Goal: Information Seeking & Learning: Find specific fact

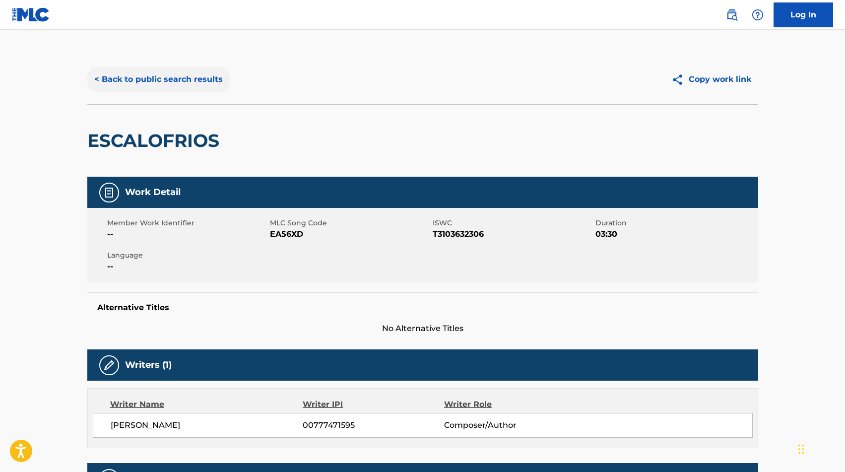
click at [178, 84] on button "< Back to public search results" at bounding box center [158, 79] width 142 height 25
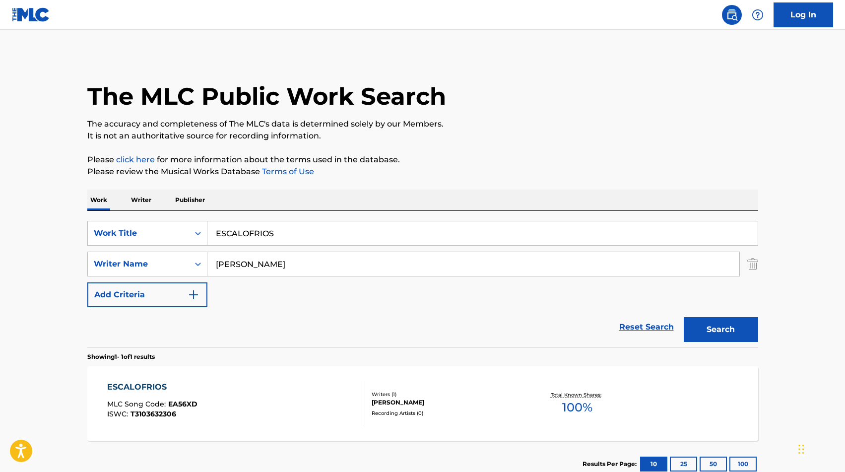
click at [245, 234] on input "ESCALOFRIOS" at bounding box center [482, 233] width 550 height 24
type input "ESCUCHAME"
click at [239, 263] on input "[PERSON_NAME]" at bounding box center [473, 264] width 532 height 24
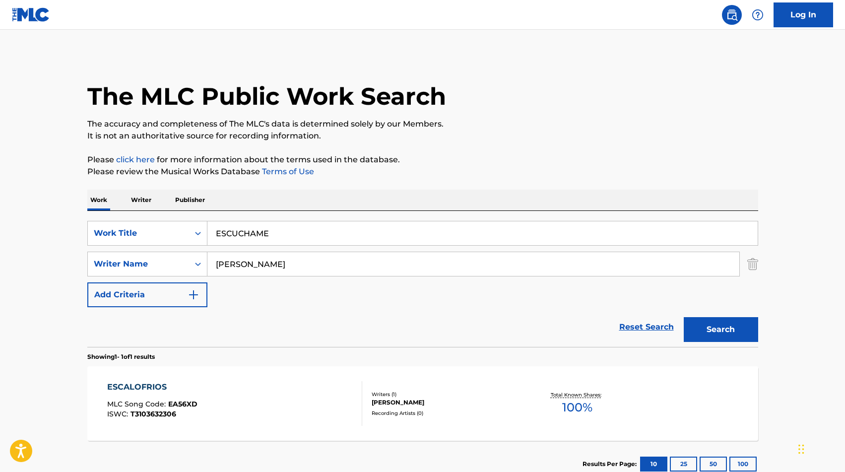
click at [239, 263] on input "[PERSON_NAME]" at bounding box center [473, 264] width 532 height 24
type input "FLOR"
click at [719, 330] on button "Search" at bounding box center [720, 329] width 74 height 25
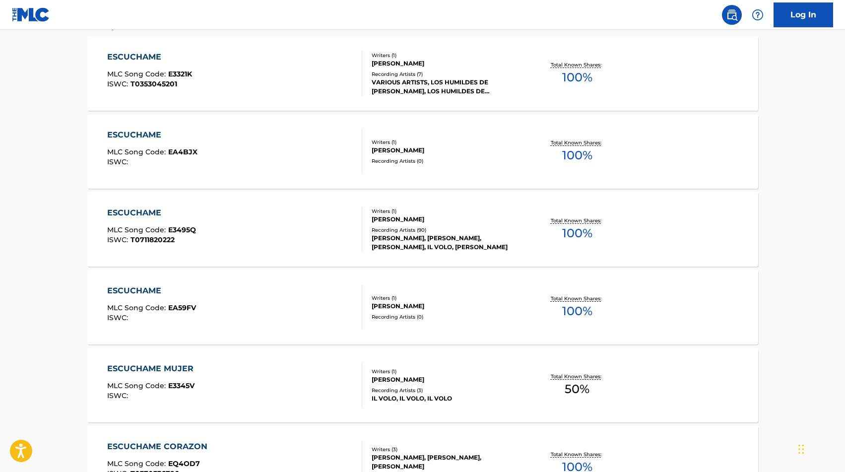
scroll to position [331, 0]
click at [327, 147] on div "ESCUCHAME MLC Song Code : EA4BJX ISWC :" at bounding box center [234, 150] width 255 height 45
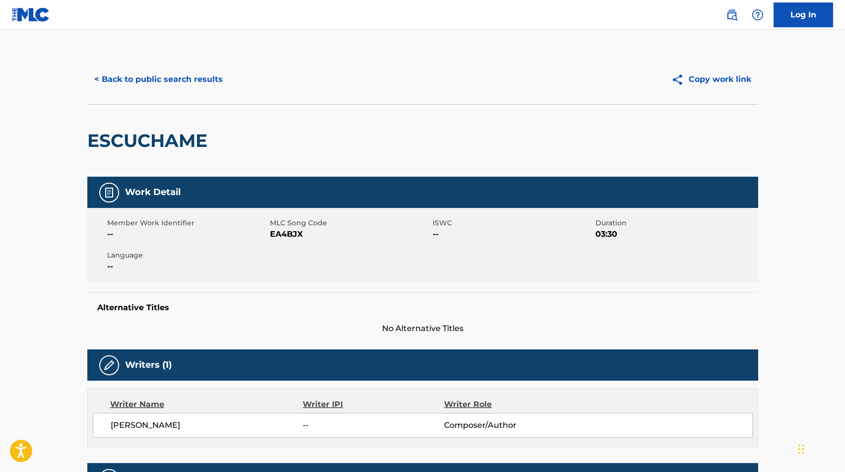
click at [290, 230] on span "EA4BJX" at bounding box center [350, 234] width 160 height 12
copy span "EA4BJX"
click at [185, 145] on h2 "ESCUCHAME" at bounding box center [149, 140] width 125 height 22
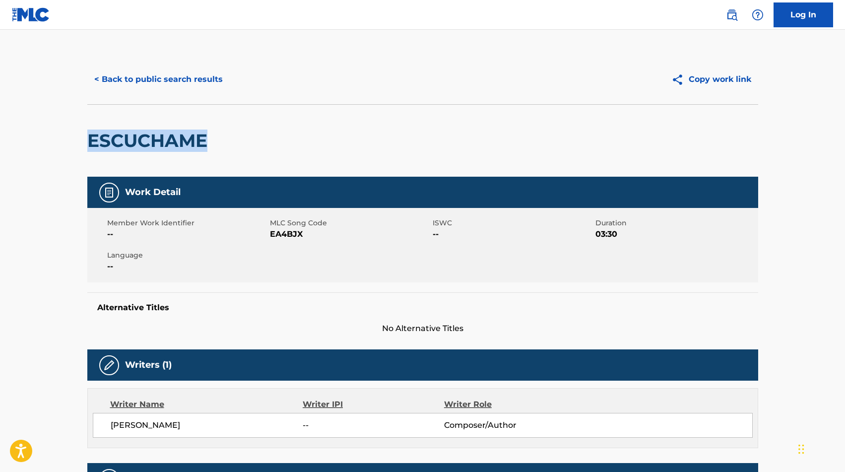
copy h2 "ESCUCHAME"
click at [130, 77] on button "< Back to public search results" at bounding box center [158, 79] width 142 height 25
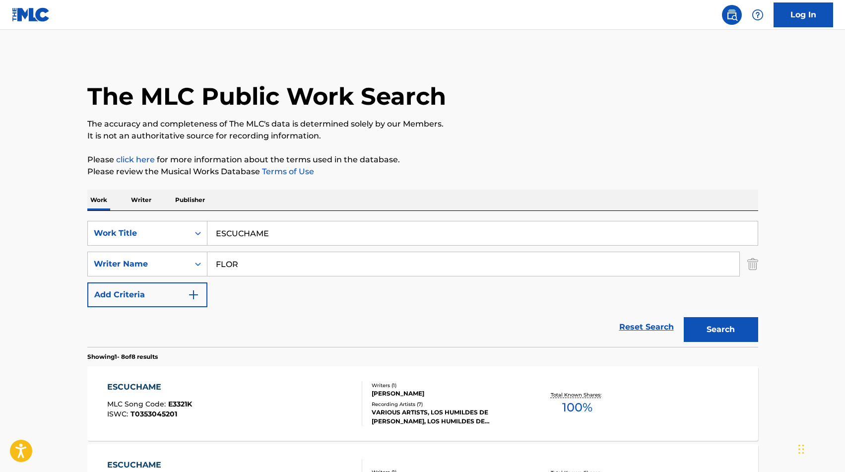
click at [253, 223] on input "ESCUCHAME" at bounding box center [482, 233] width 550 height 24
paste input "E CUENTITO"
type input "ESE CUENTITO"
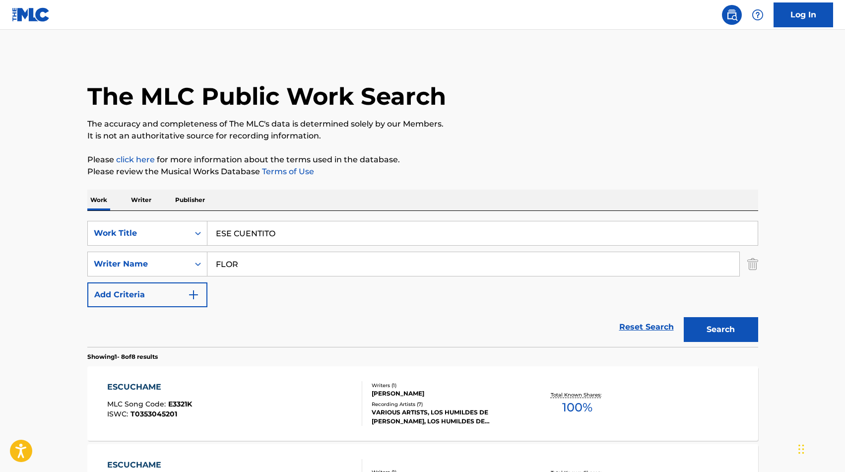
click at [246, 253] on input "FLOR" at bounding box center [473, 264] width 532 height 24
type input "neve"
click at [709, 331] on button "Search" at bounding box center [720, 329] width 74 height 25
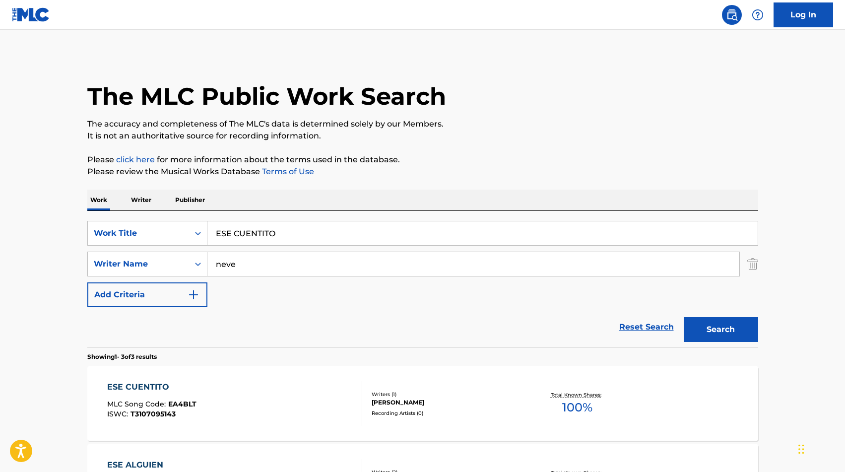
scroll to position [104, 0]
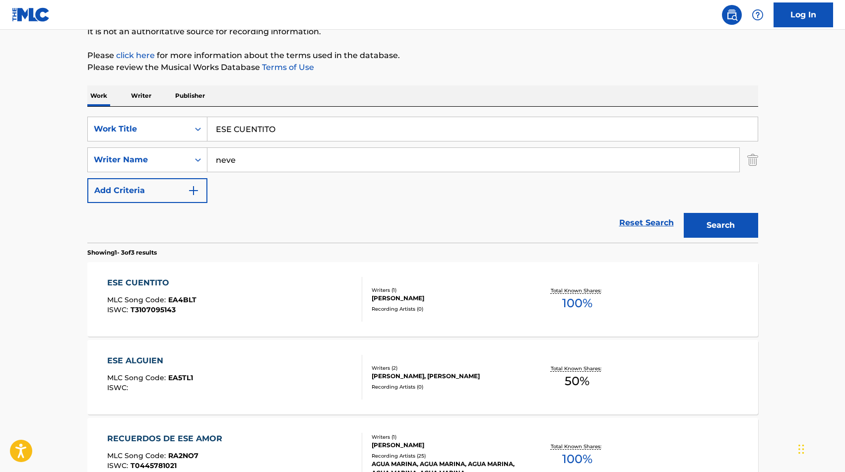
click at [481, 307] on div "Recording Artists ( 0 )" at bounding box center [447, 308] width 150 height 7
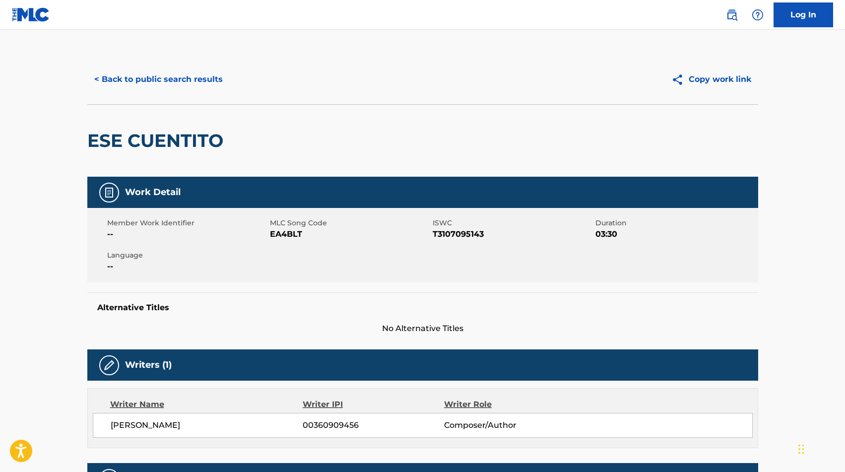
click at [299, 231] on span "EA4BLT" at bounding box center [350, 234] width 160 height 12
copy span
click at [277, 236] on span "EA4BLT" at bounding box center [350, 234] width 160 height 12
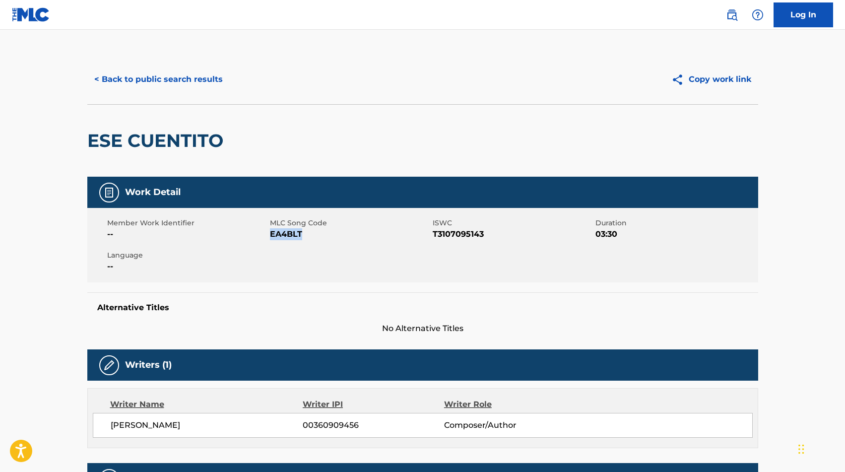
copy span "EA4BLT"
click at [187, 87] on button "< Back to public search results" at bounding box center [158, 79] width 142 height 25
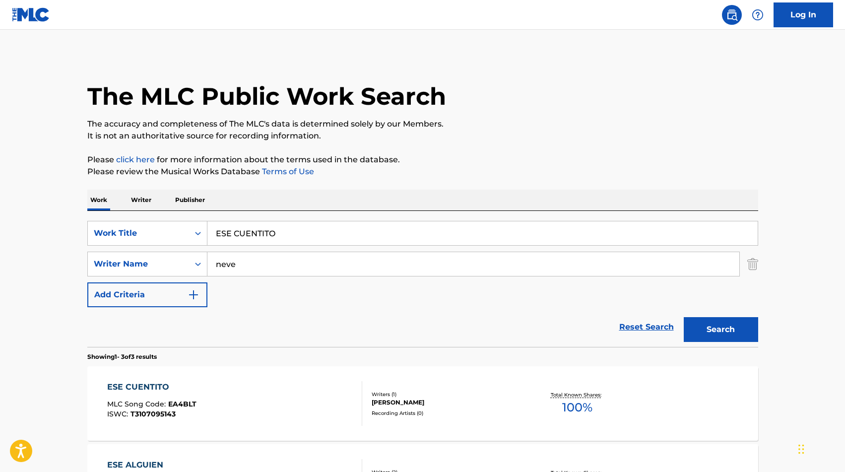
scroll to position [104, 0]
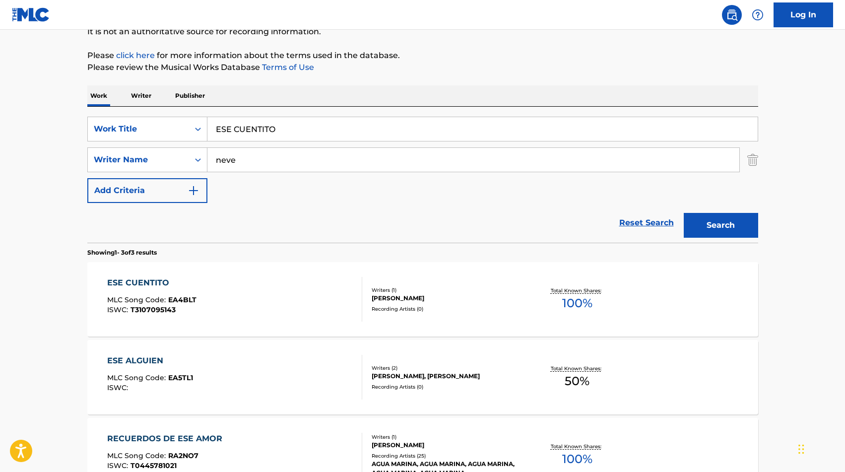
click at [272, 126] on input "ESE CUENTITO" at bounding box center [482, 129] width 550 height 24
type input "ESO QUE TU HACES"
click at [268, 158] on input "neve" at bounding box center [473, 160] width 532 height 24
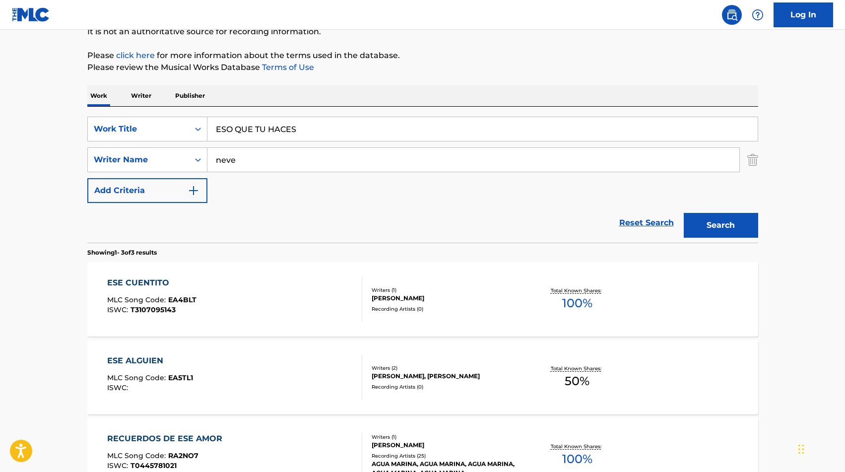
click at [268, 158] on input "neve" at bounding box center [473, 160] width 532 height 24
type input "[PERSON_NAME]"
click at [691, 224] on button "Search" at bounding box center [720, 225] width 74 height 25
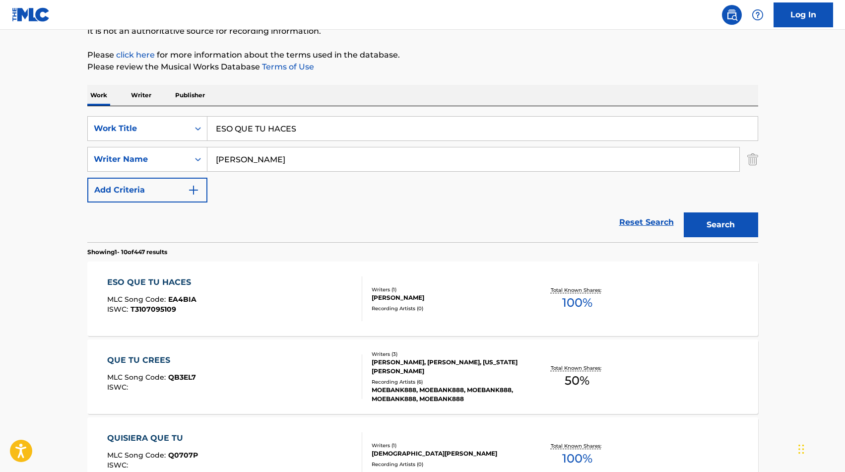
scroll to position [109, 0]
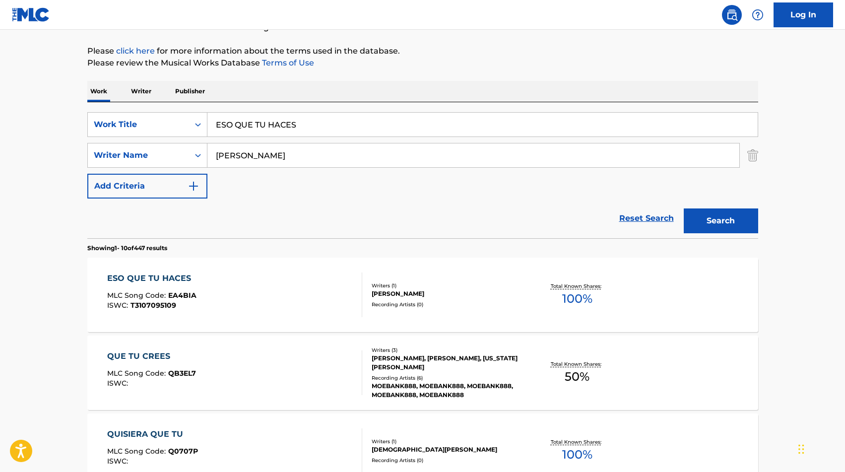
click at [281, 290] on div "ESO QUE TU HACES MLC Song Code : EA4BIA ISWC : T3107095109" at bounding box center [234, 294] width 255 height 45
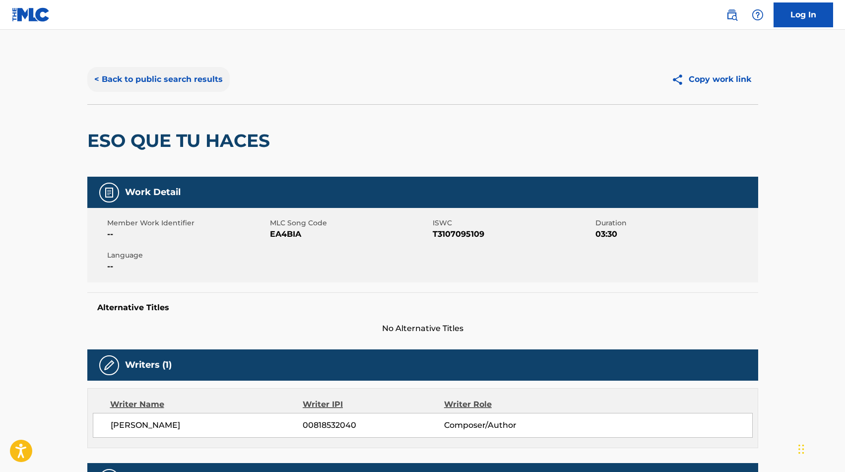
click at [129, 75] on button "< Back to public search results" at bounding box center [158, 79] width 142 height 25
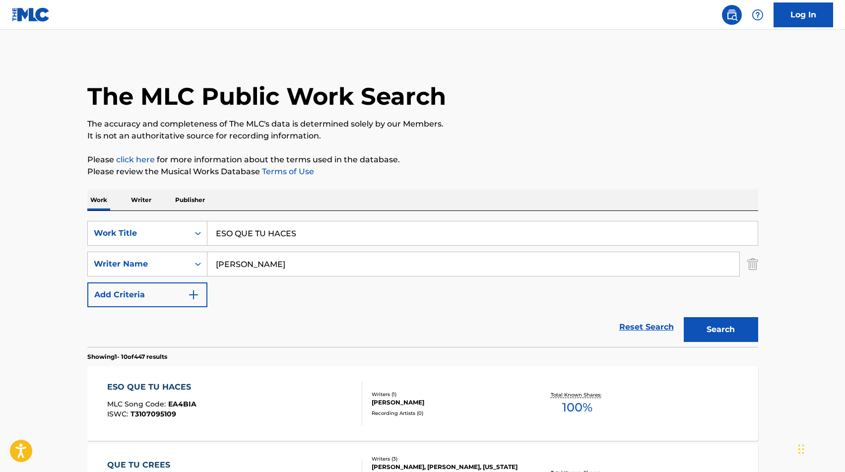
scroll to position [109, 0]
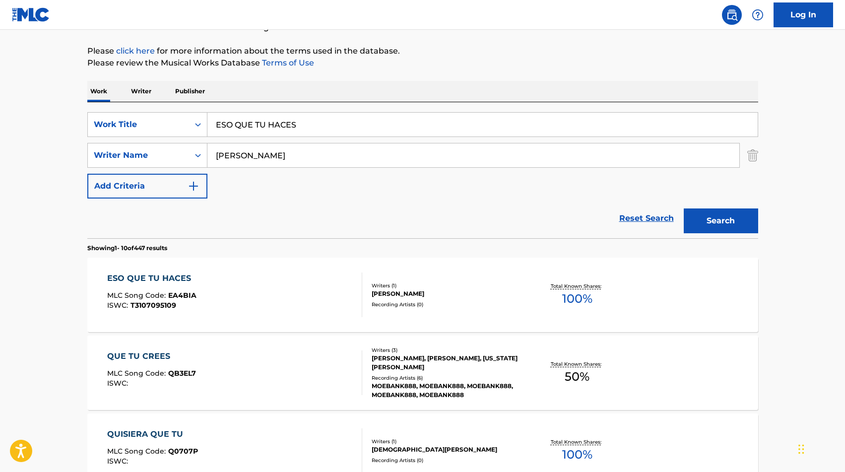
click at [250, 157] on input "[PERSON_NAME]" at bounding box center [473, 155] width 532 height 24
click at [701, 224] on button "Search" at bounding box center [720, 220] width 74 height 25
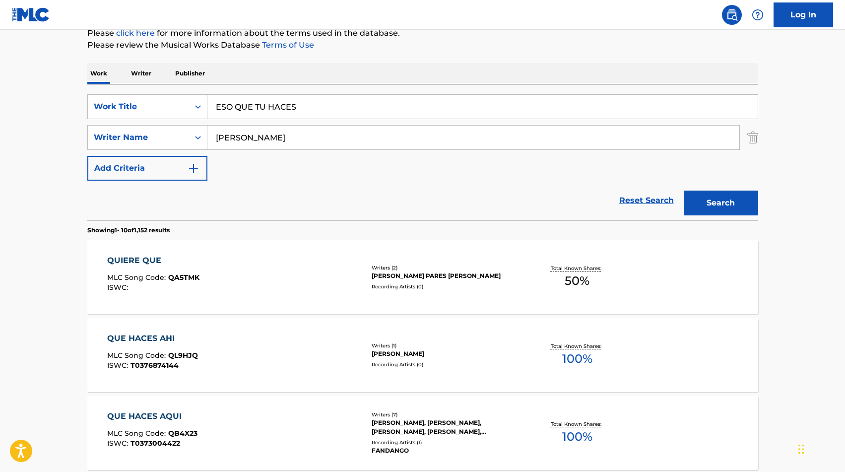
scroll to position [128, 0]
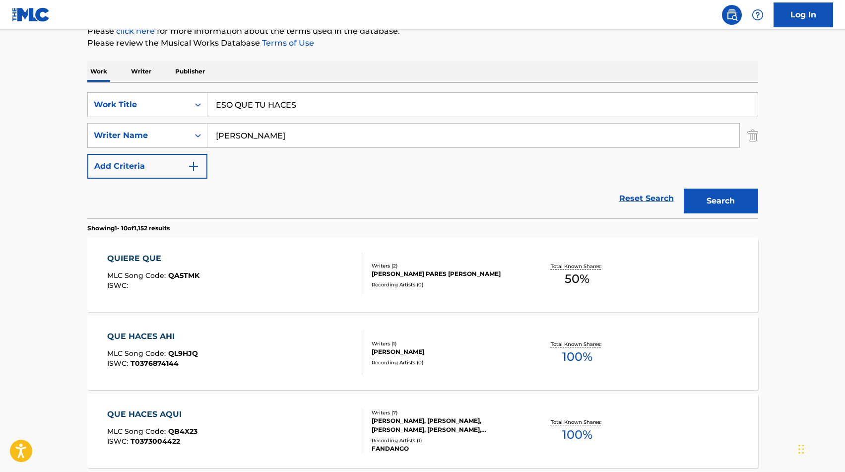
click at [266, 102] on input "ESO QUE TU HACES" at bounding box center [482, 105] width 550 height 24
click at [247, 140] on input "[PERSON_NAME]" at bounding box center [473, 136] width 532 height 24
type input "[PERSON_NAME]"
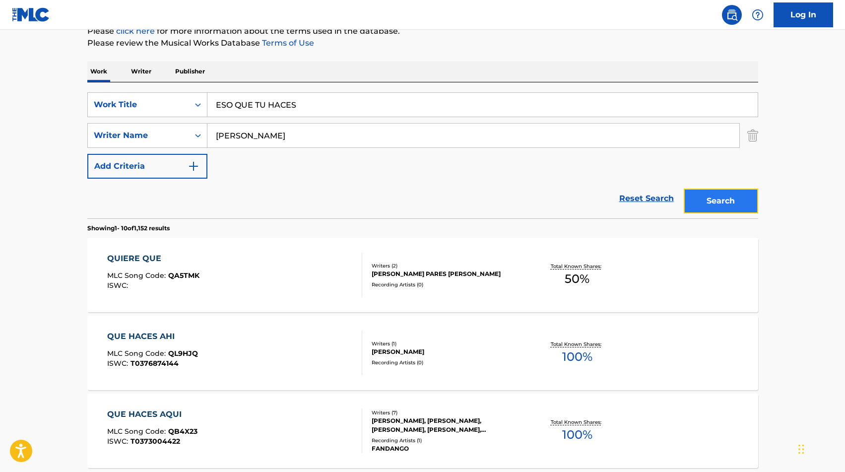
click at [726, 203] on button "Search" at bounding box center [720, 200] width 74 height 25
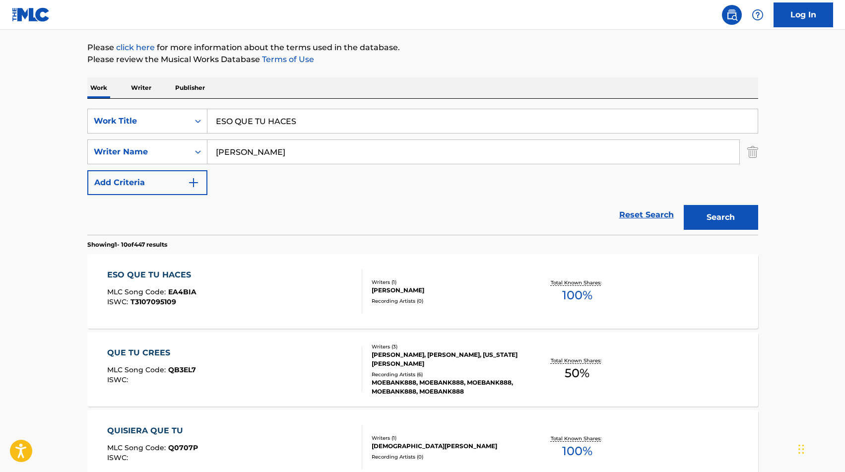
scroll to position [113, 0]
click at [463, 281] on div "Writers ( 1 )" at bounding box center [447, 281] width 150 height 7
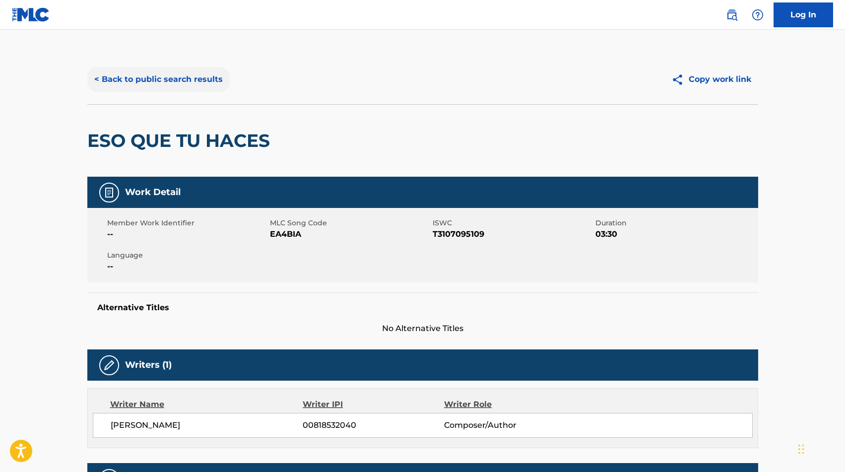
click at [196, 83] on button "< Back to public search results" at bounding box center [158, 79] width 142 height 25
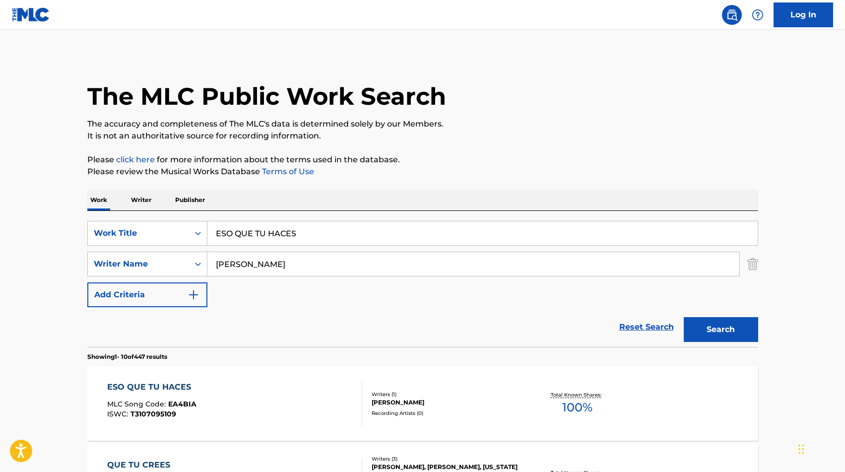
scroll to position [113, 0]
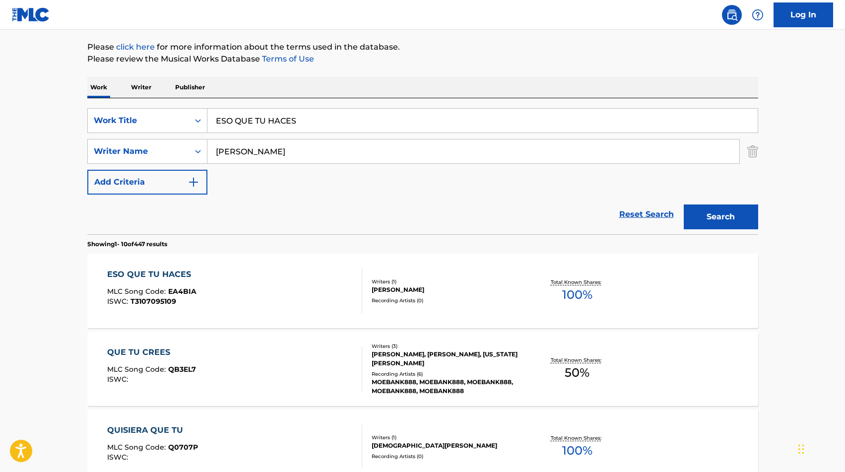
click at [289, 156] on input "[PERSON_NAME]" at bounding box center [473, 151] width 532 height 24
click at [683, 204] on button "Search" at bounding box center [720, 216] width 74 height 25
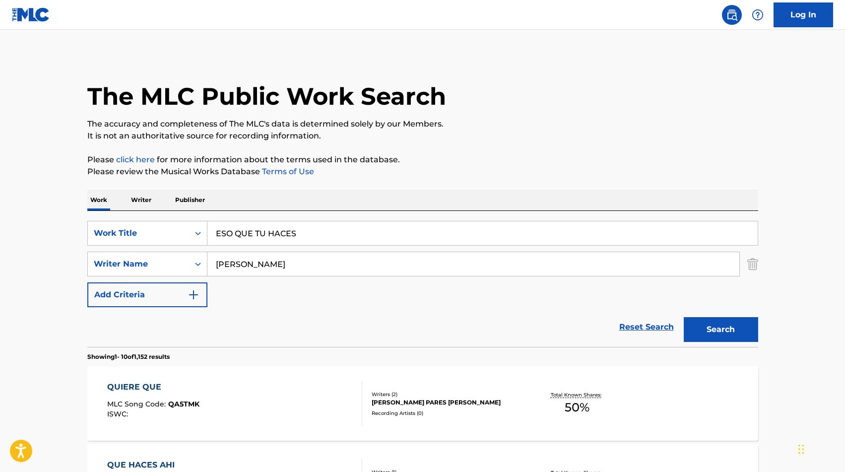
scroll to position [109, 0]
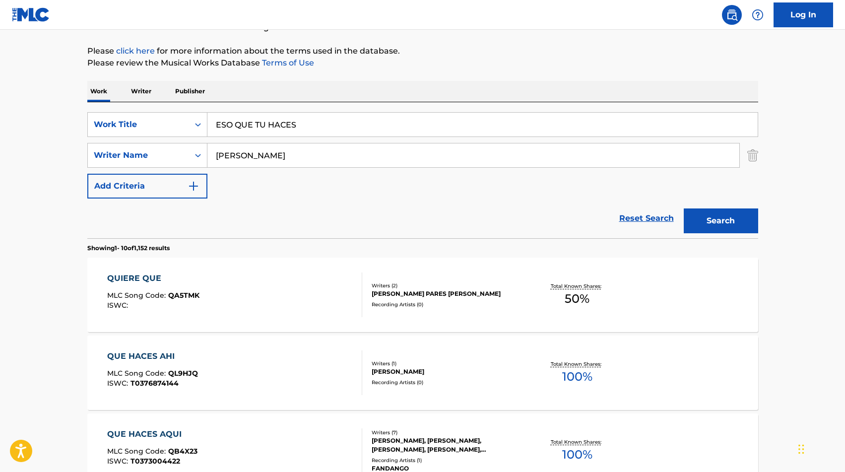
click at [395, 143] on input "[PERSON_NAME]" at bounding box center [473, 155] width 532 height 24
click at [389, 150] on input "[PERSON_NAME]" at bounding box center [473, 155] width 532 height 24
type input "M"
type input "[PERSON_NAME]"
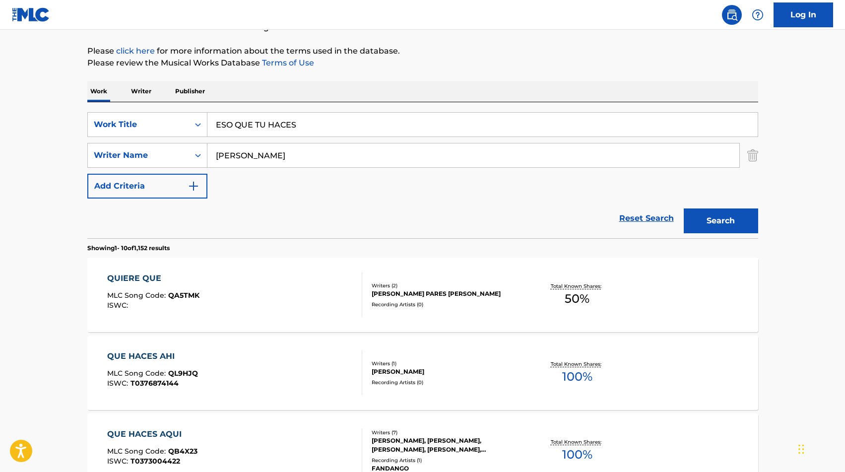
click at [683, 208] on button "Search" at bounding box center [720, 220] width 74 height 25
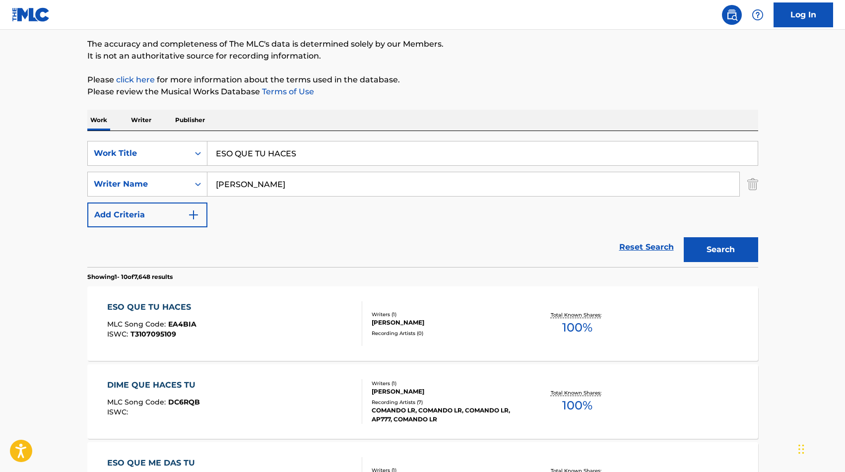
scroll to position [86, 0]
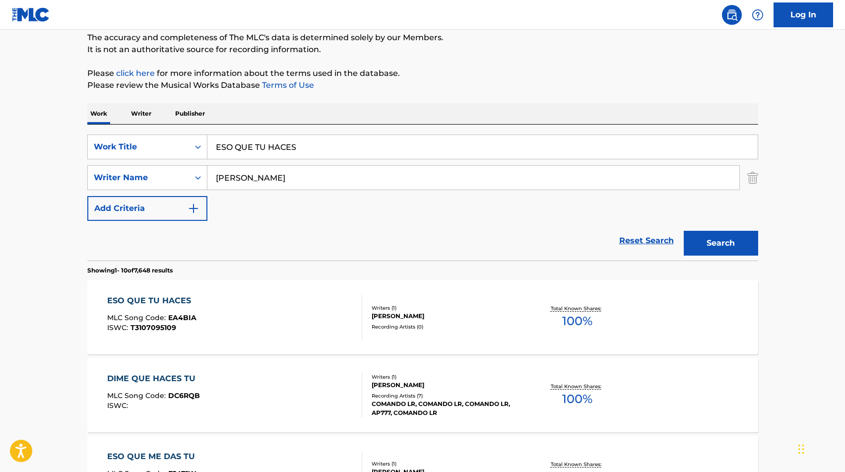
click at [296, 340] on div "ESO QUE TU HACES MLC Song Code : EA4BIA ISWC : T3107095109 Writers ( 1 ) [PERSO…" at bounding box center [422, 317] width 671 height 74
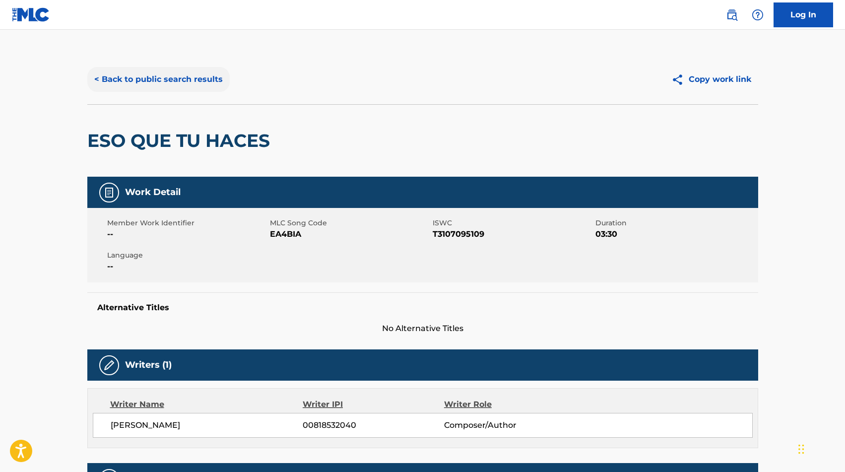
click at [164, 79] on button "< Back to public search results" at bounding box center [158, 79] width 142 height 25
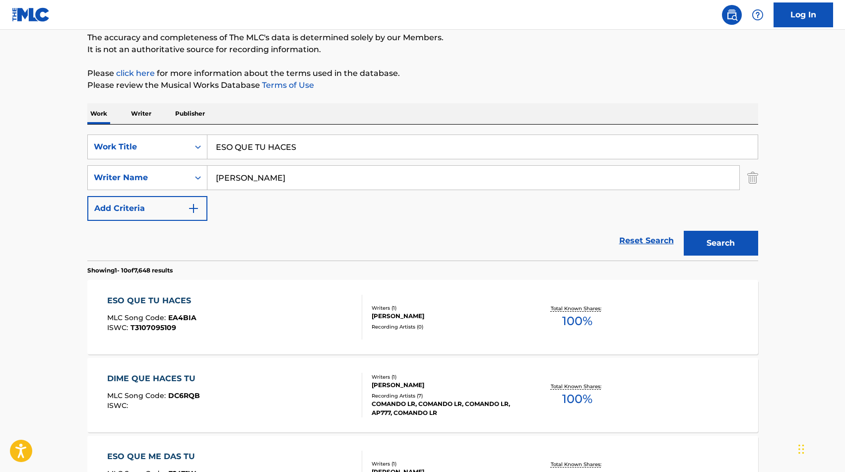
click at [291, 139] on input "ESO QUE TU HACES" at bounding box center [482, 147] width 550 height 24
type input "EL BURRO"
click at [725, 243] on button "Search" at bounding box center [720, 243] width 74 height 25
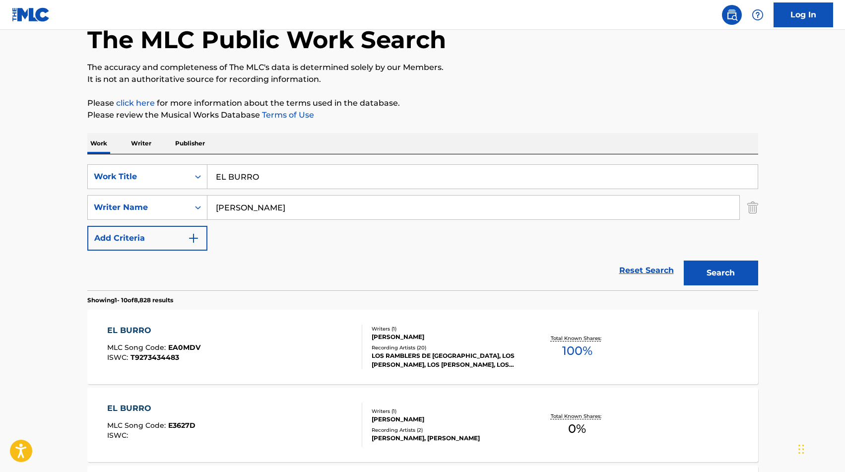
scroll to position [60, 0]
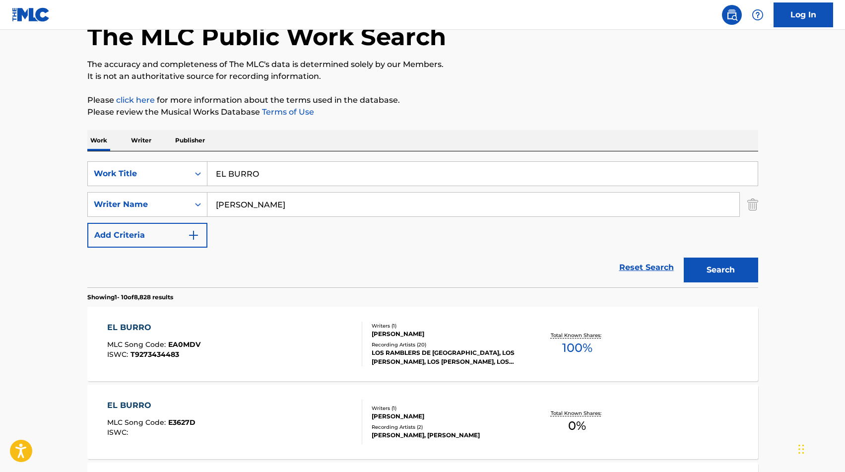
click at [281, 341] on div "EL BURRO MLC Song Code : EA0MDV ISWC : T9273434483" at bounding box center [234, 343] width 255 height 45
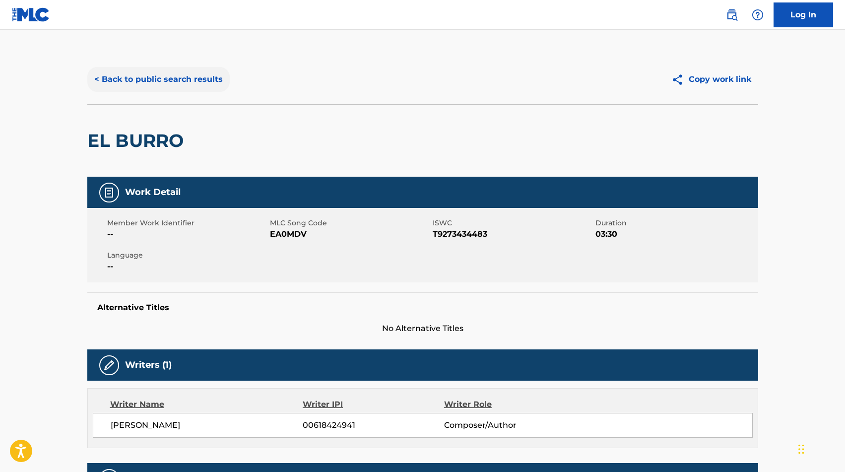
click at [145, 74] on button "< Back to public search results" at bounding box center [158, 79] width 142 height 25
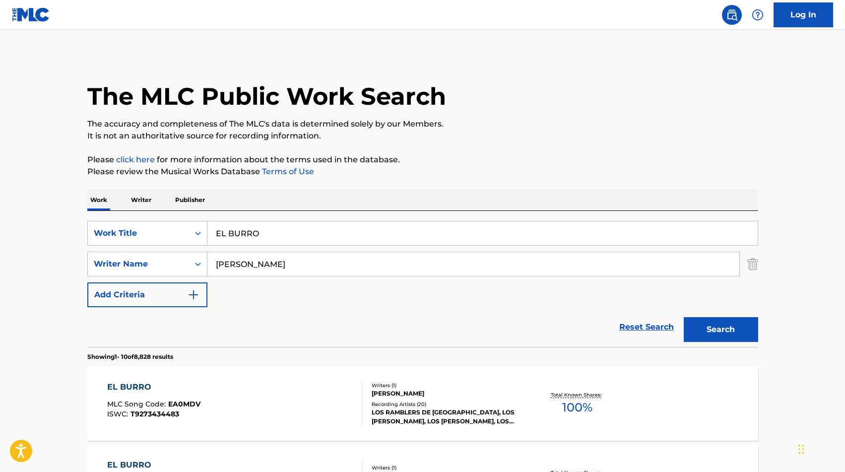
scroll to position [60, 0]
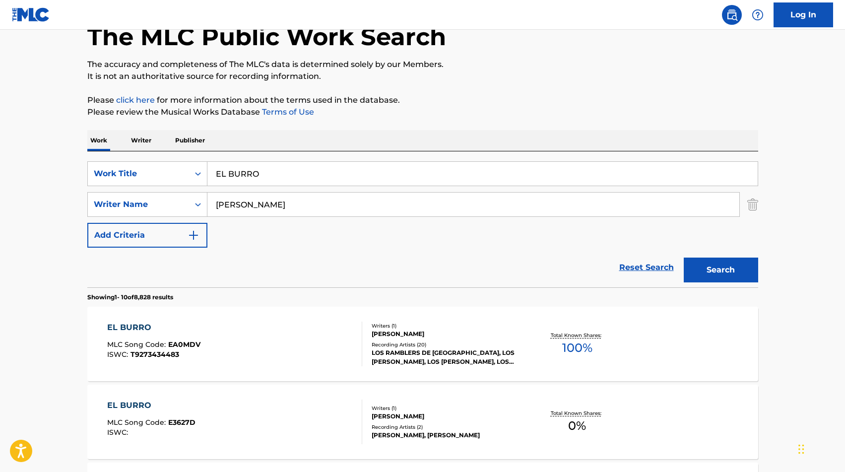
click at [275, 173] on input "EL BURRO" at bounding box center [482, 174] width 550 height 24
type input "ESO QUE TU HACES"
click at [712, 268] on button "Search" at bounding box center [720, 269] width 74 height 25
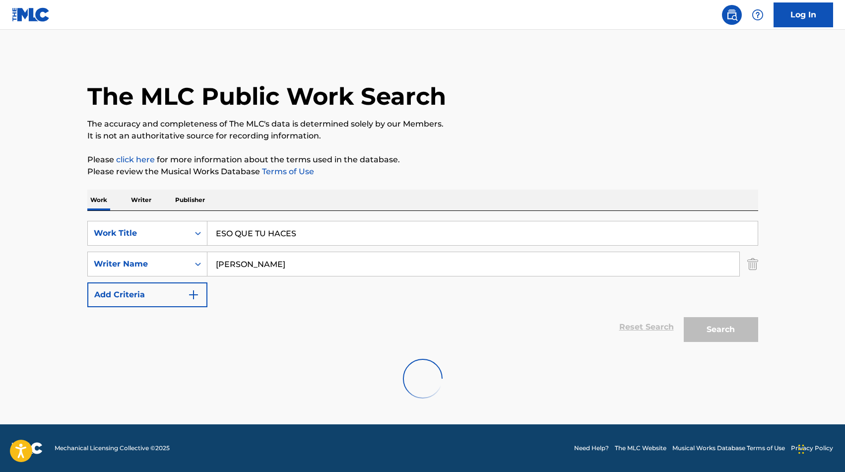
scroll to position [0, 0]
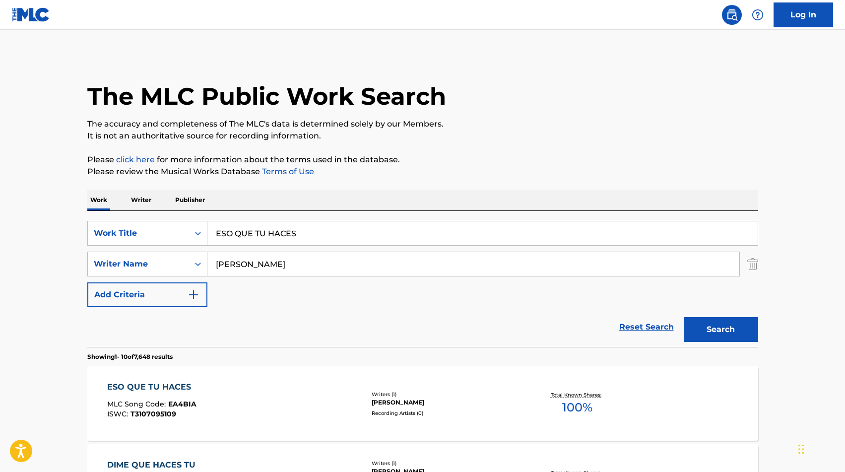
click at [478, 383] on div "ESO QUE TU HACES MLC Song Code : EA4BIA ISWC : T3107095109 Writers ( 1 ) [PERSO…" at bounding box center [422, 403] width 671 height 74
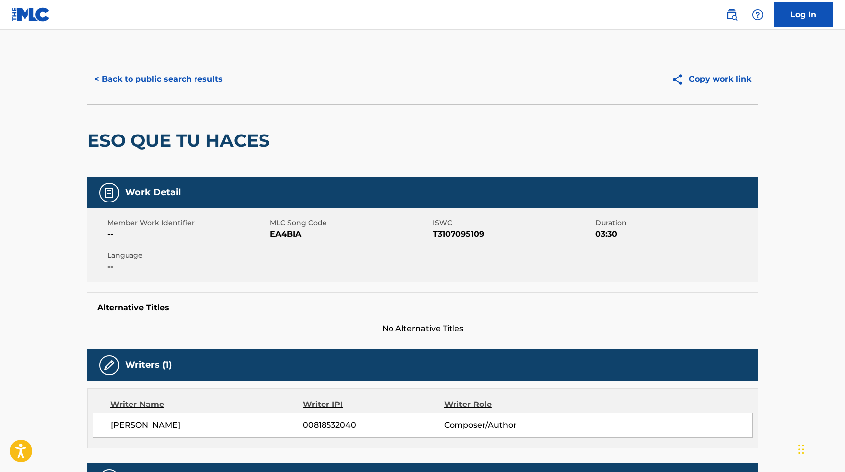
click at [285, 234] on span "EA4BIA" at bounding box center [350, 234] width 160 height 12
click at [280, 231] on span "EA4BIA" at bounding box center [350, 234] width 160 height 12
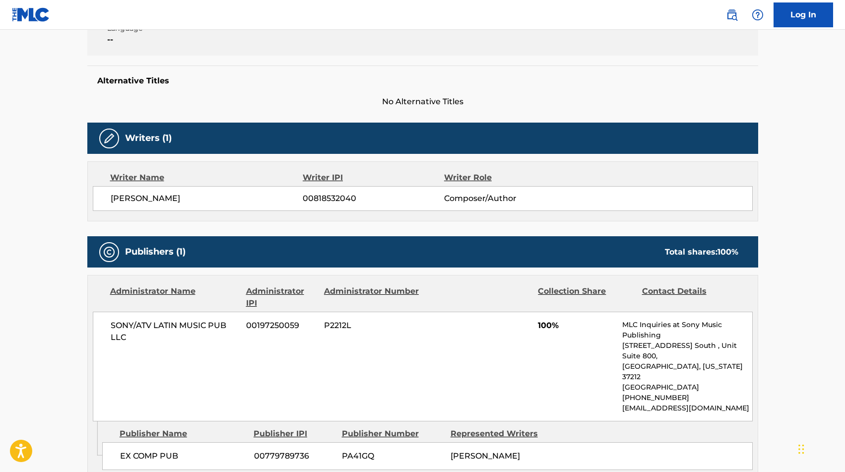
scroll to position [359, 0]
